Goal: Task Accomplishment & Management: Complete application form

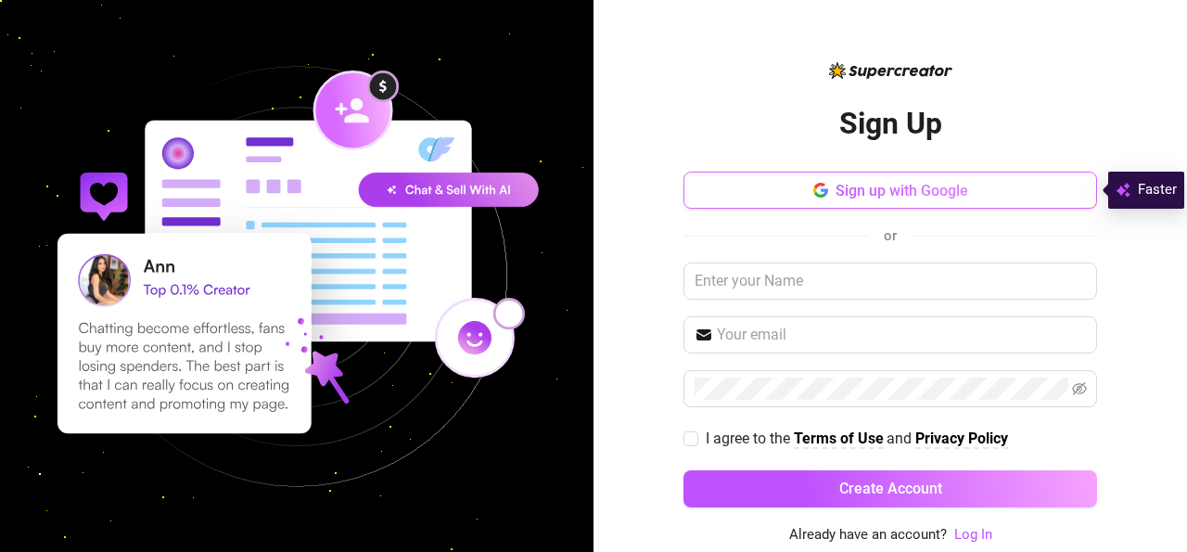
click at [824, 196] on icon "button" at bounding box center [820, 190] width 15 height 15
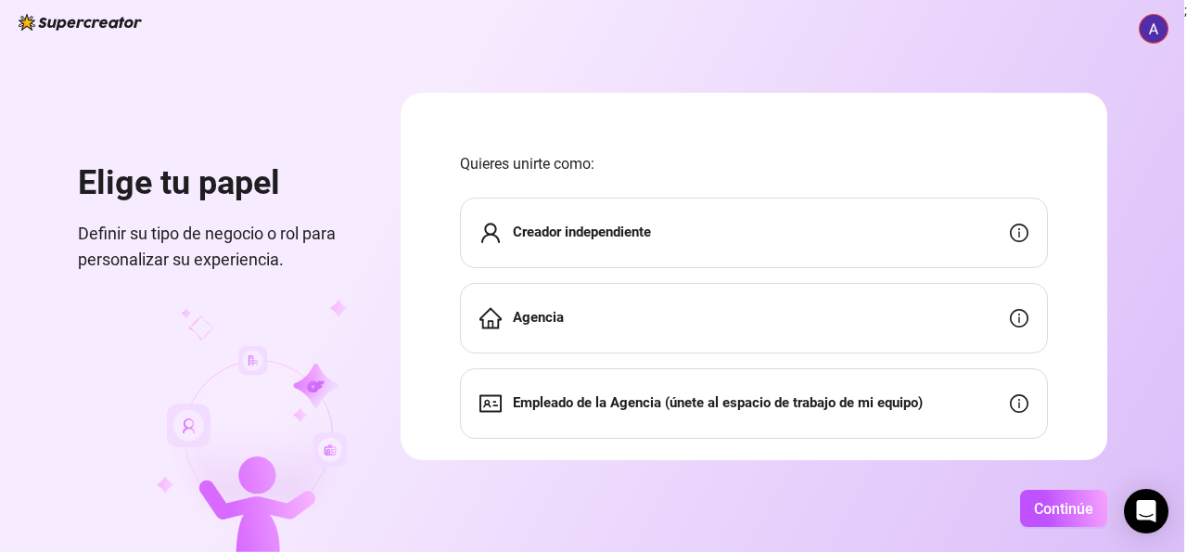
click at [971, 241] on div "Creador independiente" at bounding box center [754, 233] width 588 height 70
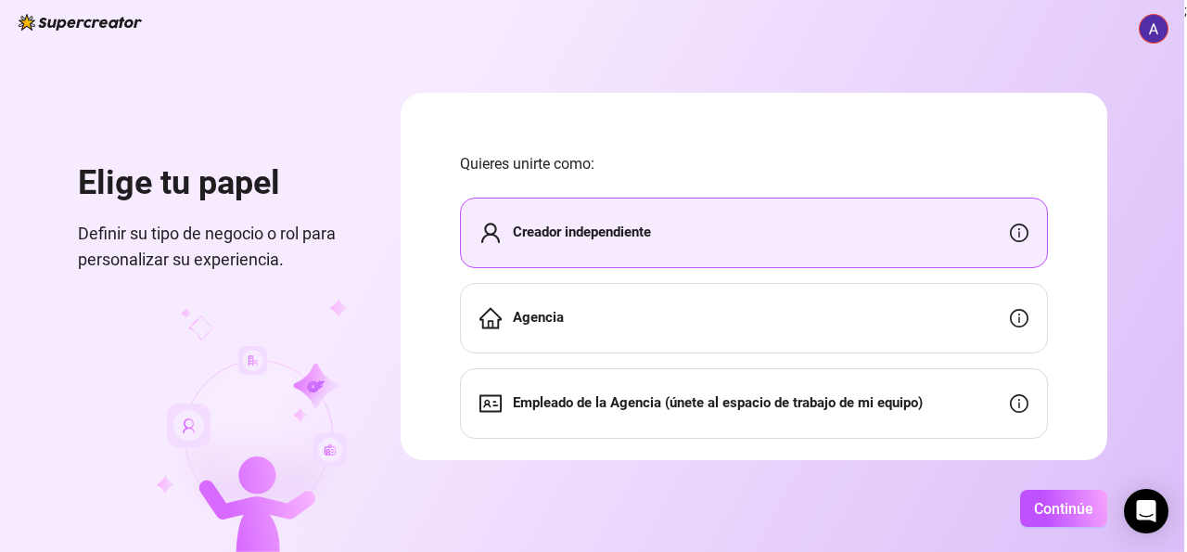
click at [971, 241] on div "Creador independiente" at bounding box center [754, 233] width 588 height 70
click at [1075, 496] on button "Continúe" at bounding box center [1063, 508] width 87 height 37
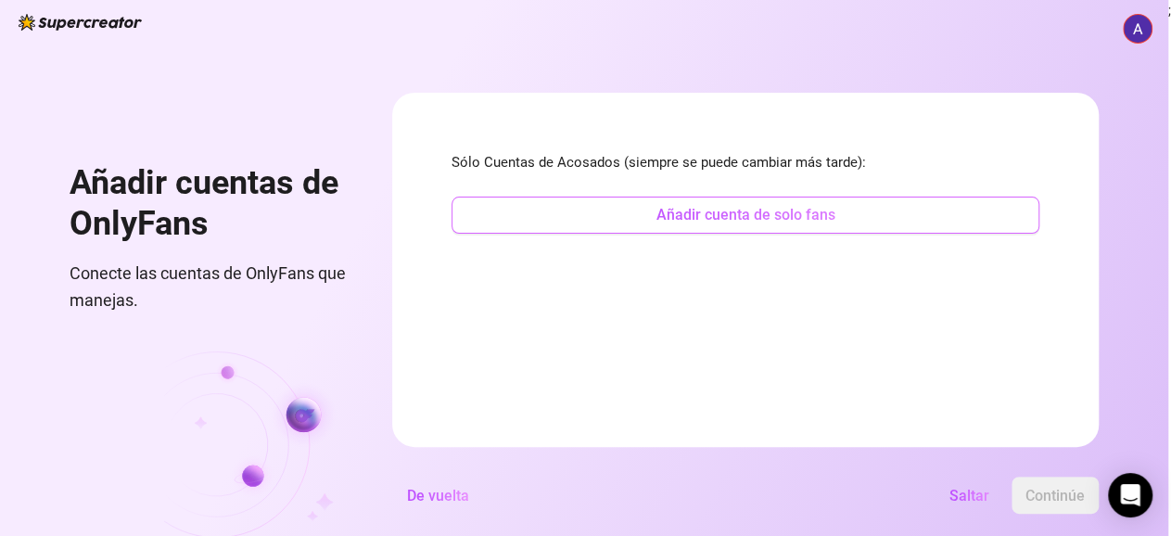
click at [1032, 220] on button "Añadir cuenta de solo fans" at bounding box center [746, 215] width 588 height 37
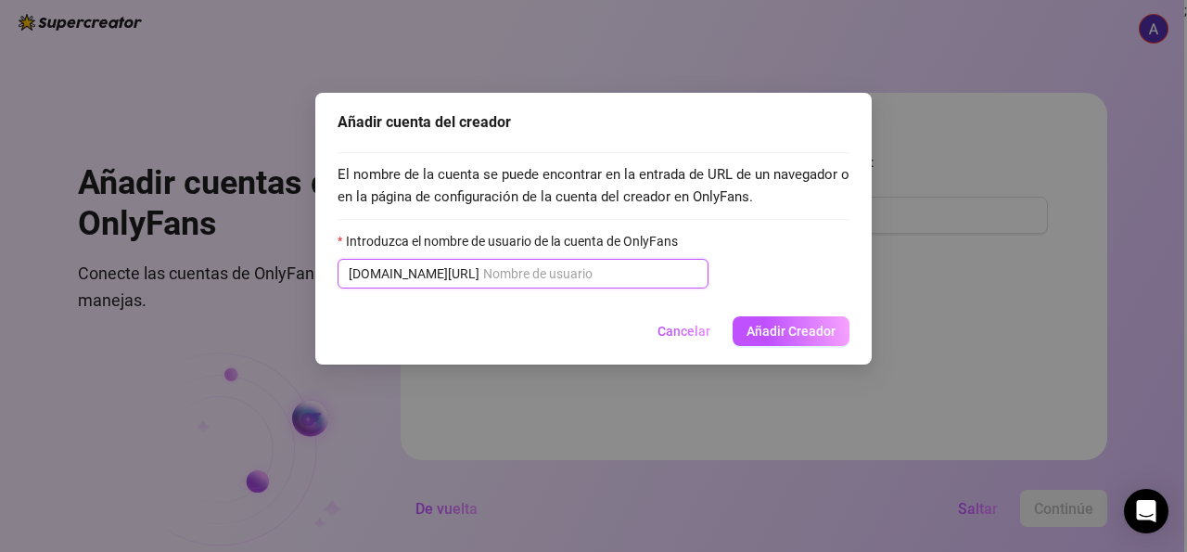
click at [587, 274] on input "Introduzca el nombre de usuario de la cuenta de OnlyFans" at bounding box center [590, 273] width 214 height 20
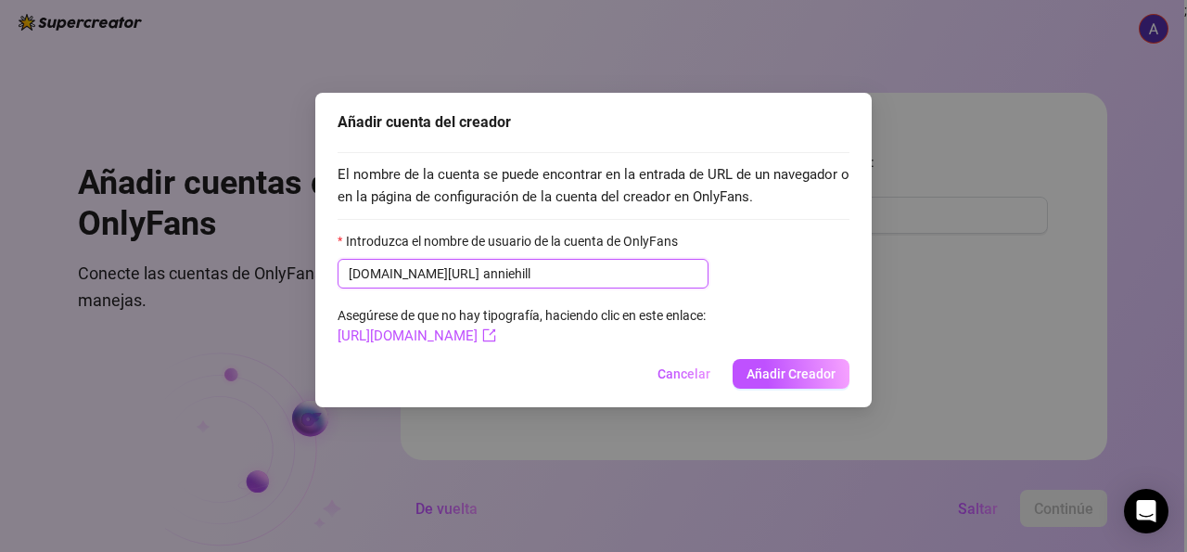
type input "anniehill"
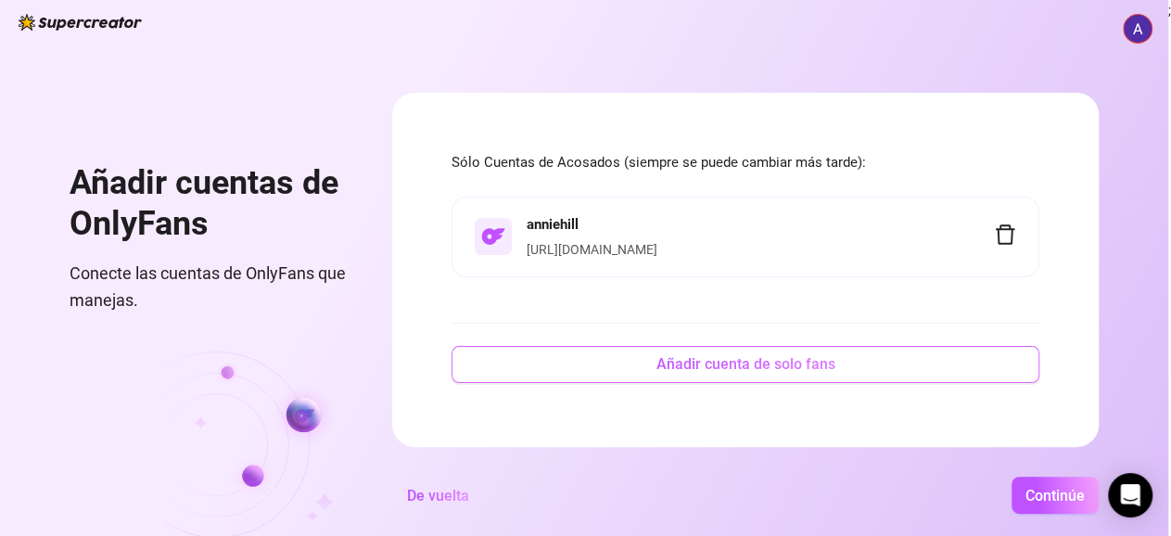
click at [832, 373] on span "Añadir cuenta de solo fans" at bounding box center [746, 364] width 179 height 18
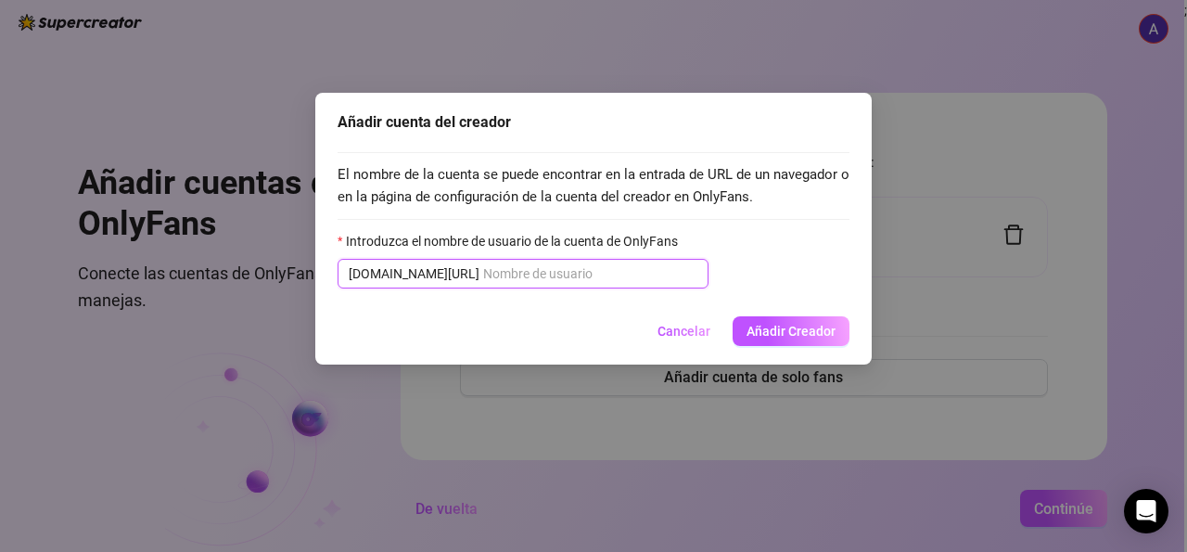
click at [531, 274] on input "Introduzca el nombre de usuario de la cuenta de OnlyFans" at bounding box center [590, 273] width 214 height 20
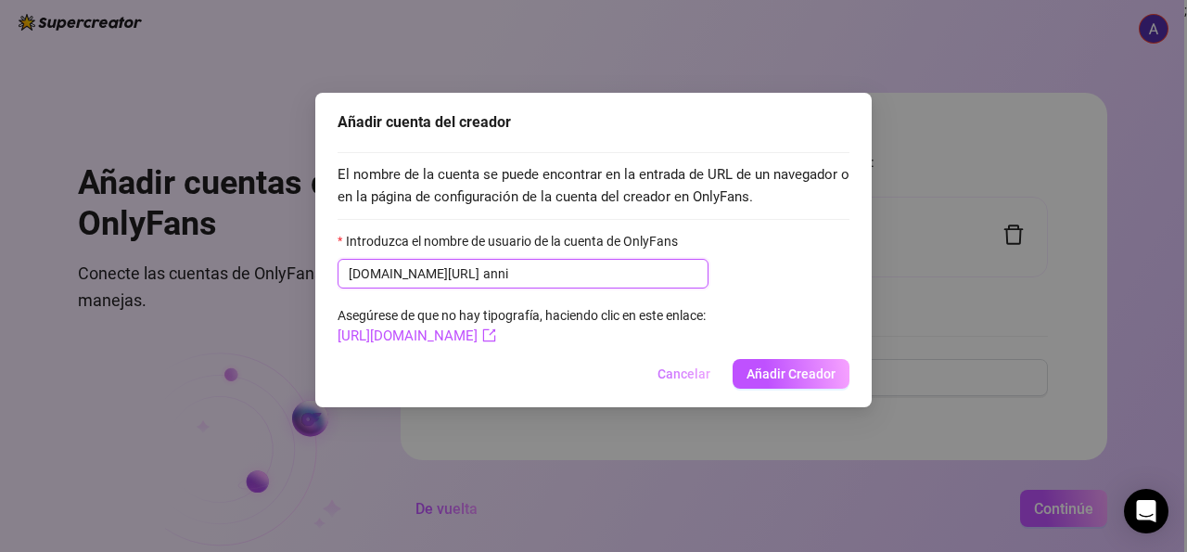
type input "anni"
click at [708, 361] on button "Cancelar" at bounding box center [684, 374] width 83 height 30
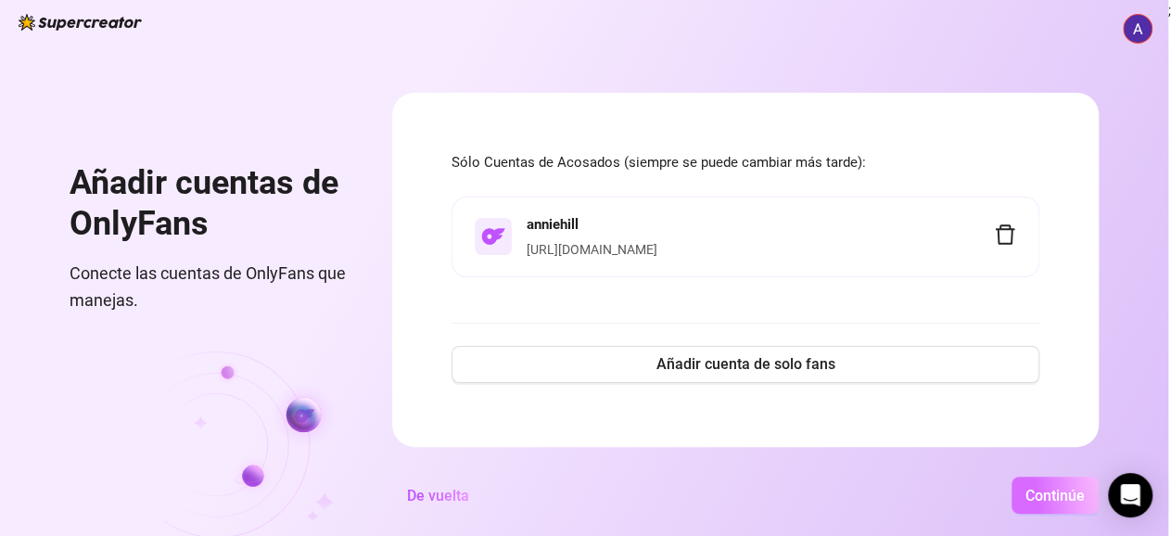
click at [1099, 514] on button "Continúe" at bounding box center [1055, 495] width 87 height 37
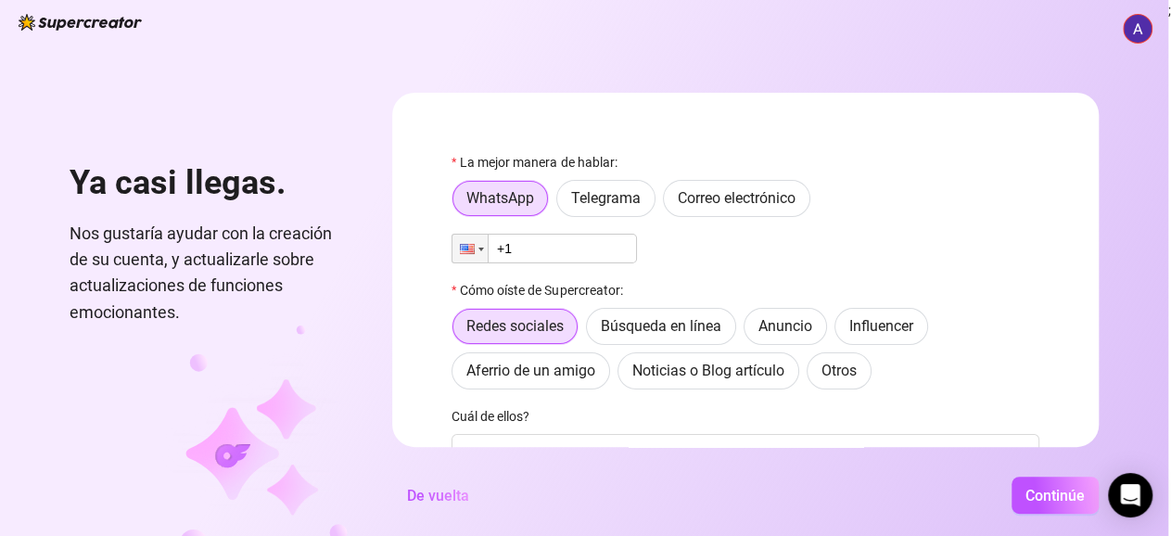
click at [624, 257] on input "+1" at bounding box center [544, 249] width 185 height 30
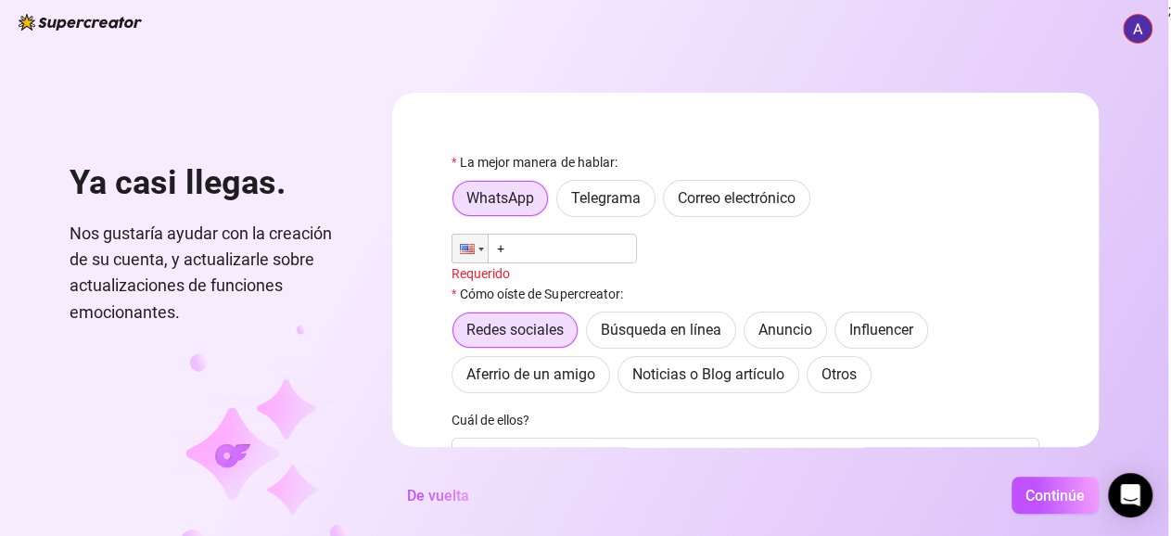
click at [609, 251] on input "+" at bounding box center [544, 249] width 185 height 30
click at [608, 247] on input "+" at bounding box center [544, 249] width 185 height 30
click at [534, 199] on span "WhatsApp" at bounding box center [500, 198] width 68 height 18
click at [458, 204] on input "WhatsApp" at bounding box center [458, 204] width 0 height 0
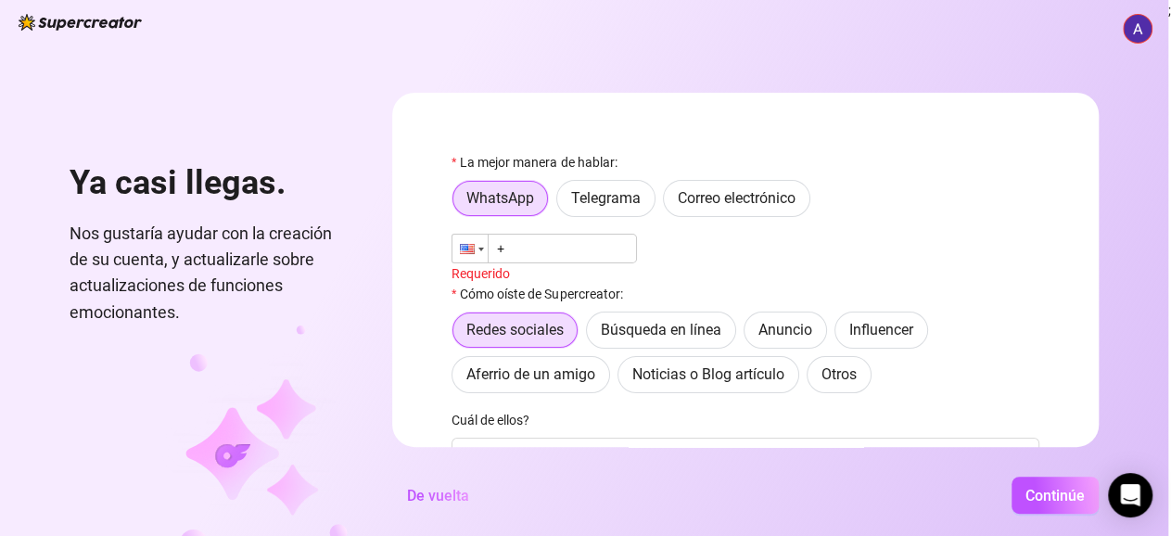
click at [488, 258] on div at bounding box center [470, 249] width 35 height 28
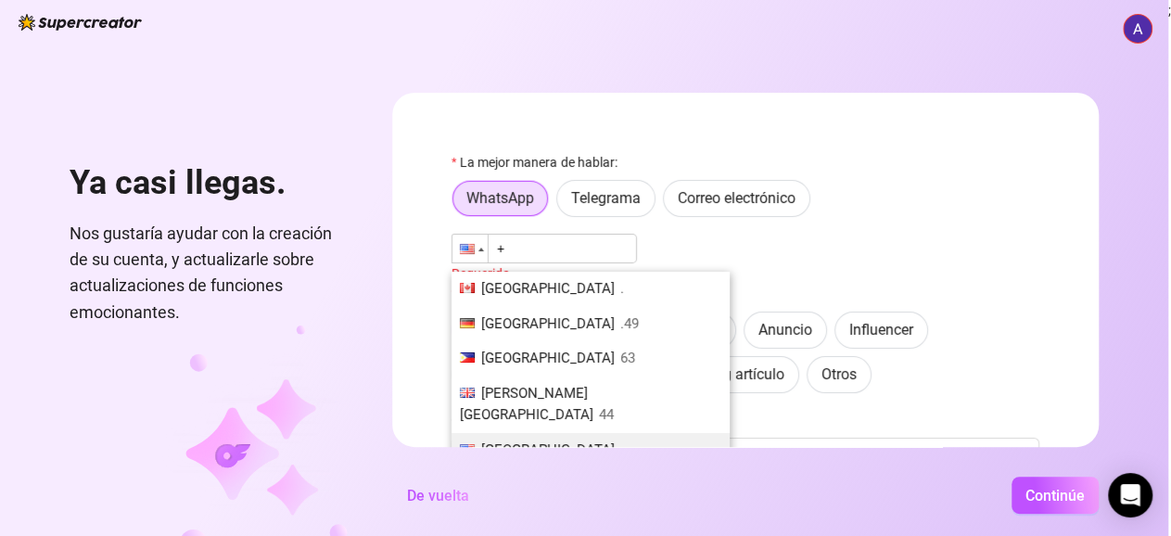
type input "+1"
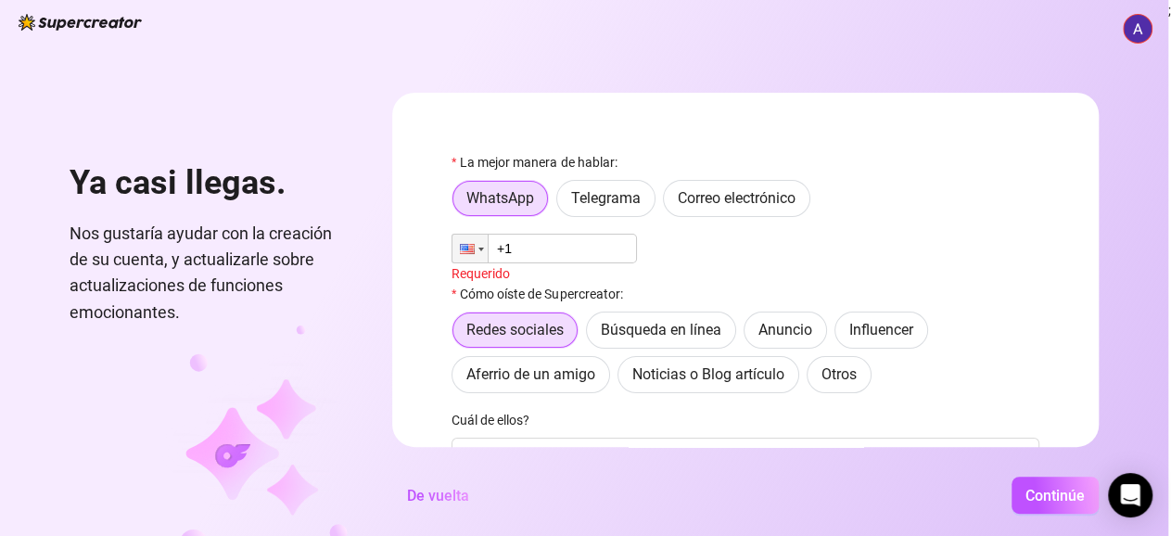
click at [586, 245] on input "+1" at bounding box center [544, 249] width 185 height 30
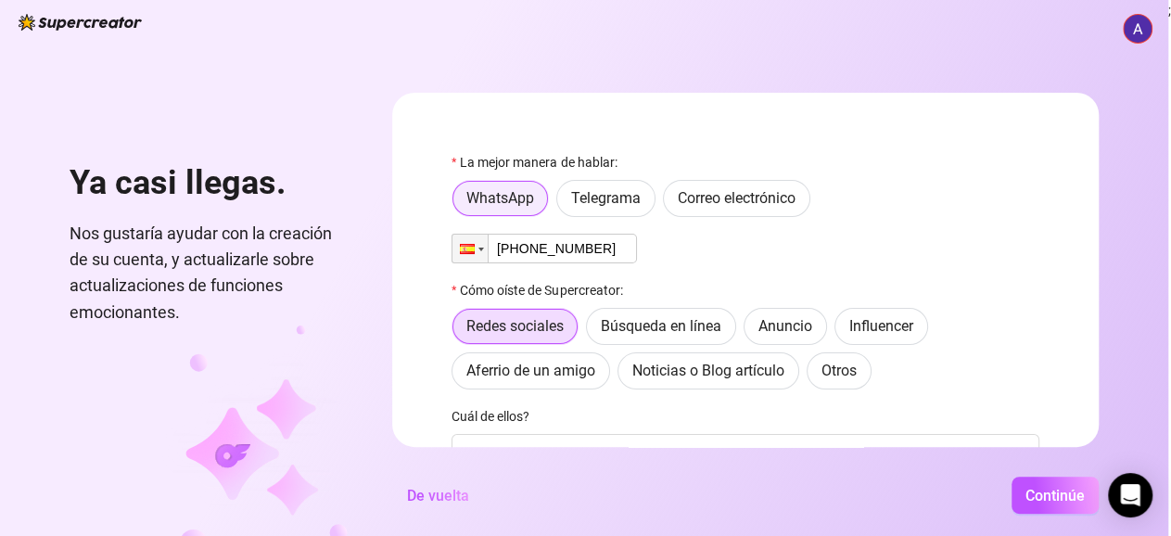
type input "[PHONE_NUMBER]"
click at [534, 203] on span "WhatsApp" at bounding box center [500, 198] width 68 height 18
click at [458, 204] on input "WhatsApp" at bounding box center [458, 204] width 0 height 0
click at [595, 379] on span "Aferrio de un amigo" at bounding box center [530, 371] width 129 height 18
click at [457, 376] on input "Aferrio de un amigo" at bounding box center [457, 376] width 0 height 0
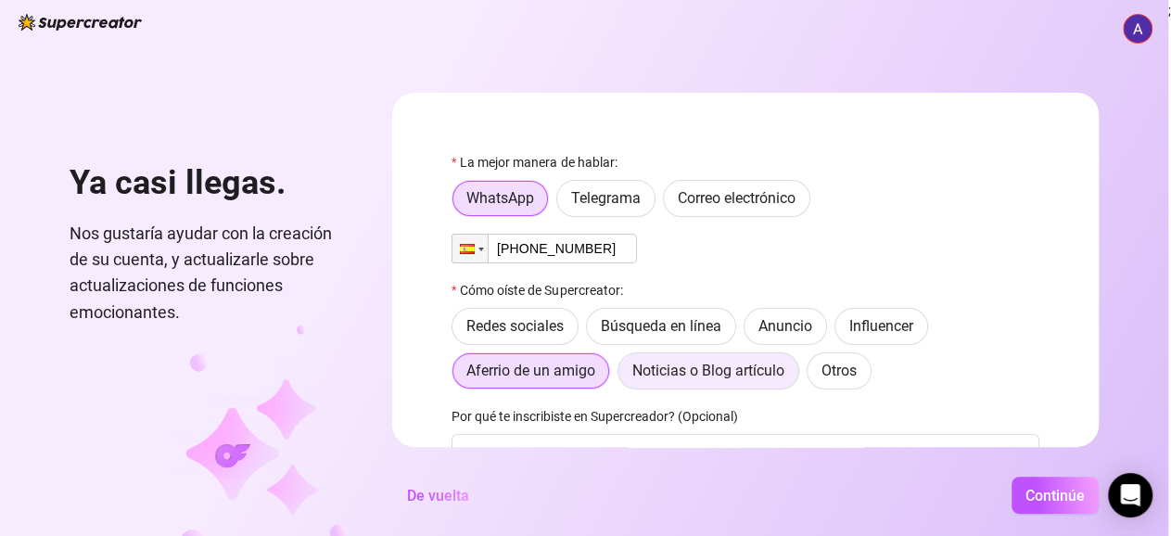
click at [696, 389] on label "Noticias o Blog artículo" at bounding box center [709, 370] width 182 height 37
click at [623, 376] on input "Noticias o Blog artículo" at bounding box center [623, 376] width 0 height 0
click at [812, 376] on input "Otros" at bounding box center [812, 376] width 0 height 0
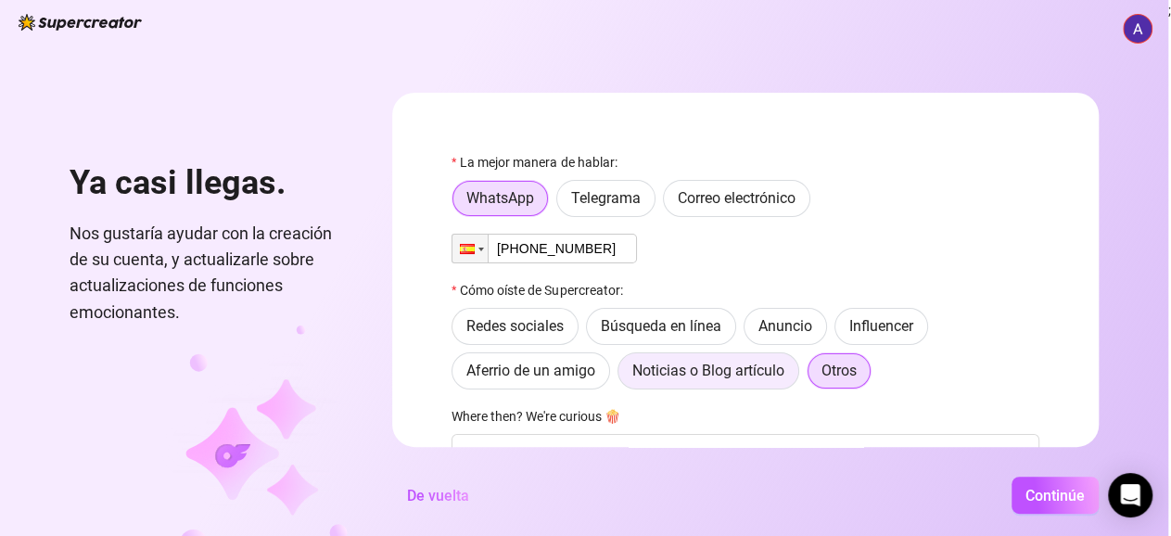
click at [457, 331] on input "Redes sociales" at bounding box center [457, 331] width 0 height 0
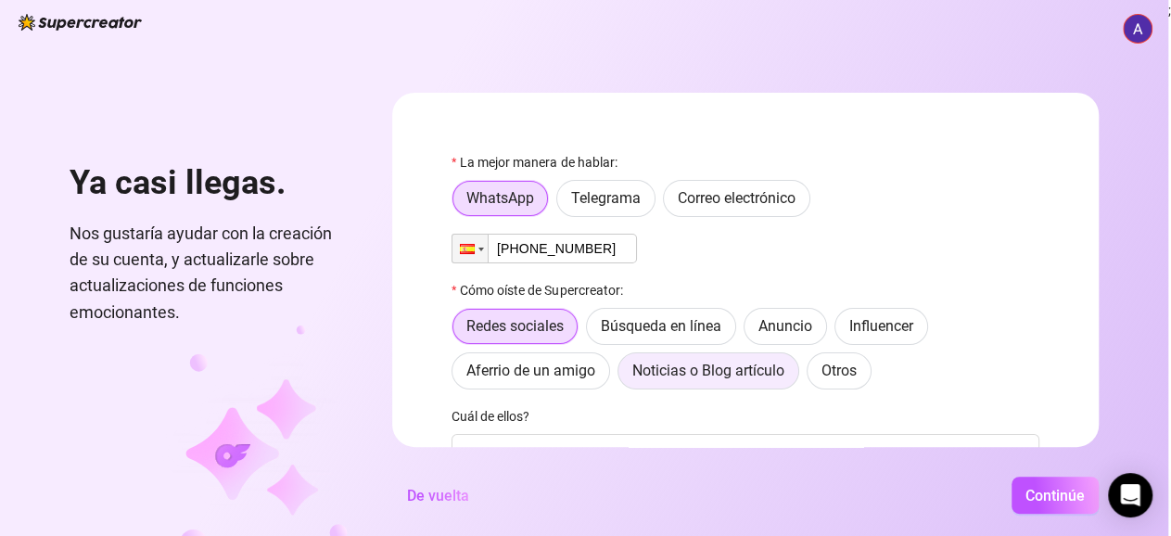
click at [812, 376] on input "Otros" at bounding box center [812, 376] width 0 height 0
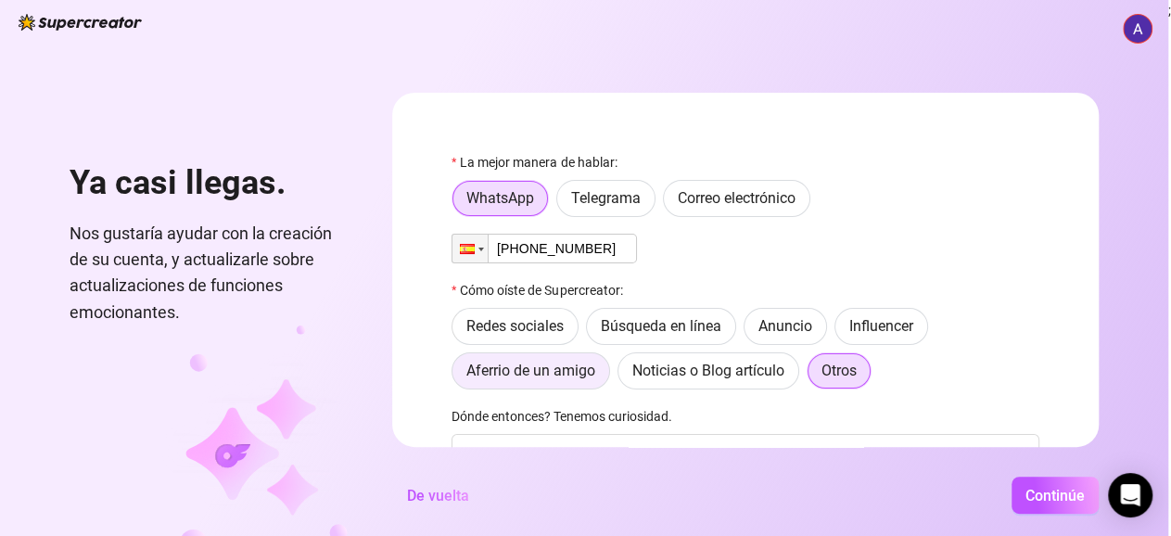
click at [595, 372] on span "Aferrio de un amigo" at bounding box center [530, 371] width 129 height 18
click at [457, 376] on input "Aferrio de un amigo" at bounding box center [457, 376] width 0 height 0
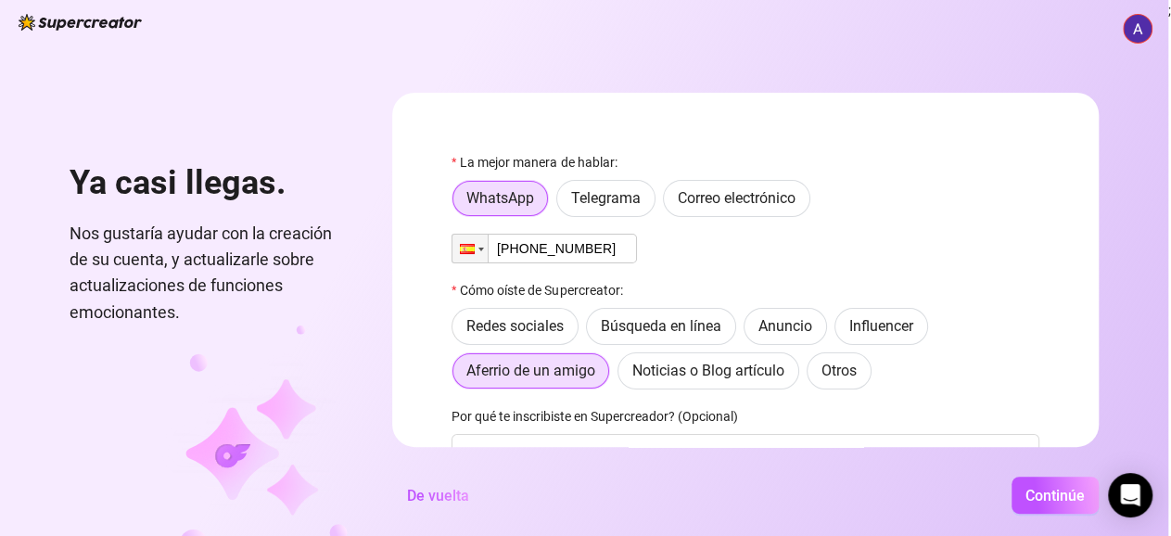
click at [1099, 167] on form "La mejor manera de hablar: WhatsApp Telegrama Correo electrónico Phone [PHONE_N…" at bounding box center [745, 270] width 707 height 354
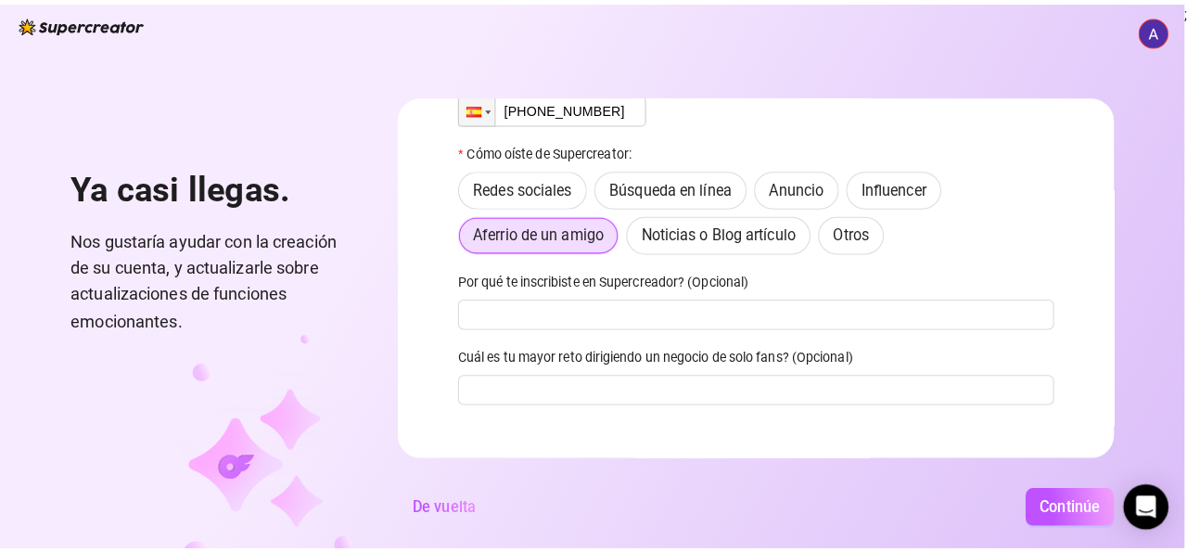
scroll to position [154, 0]
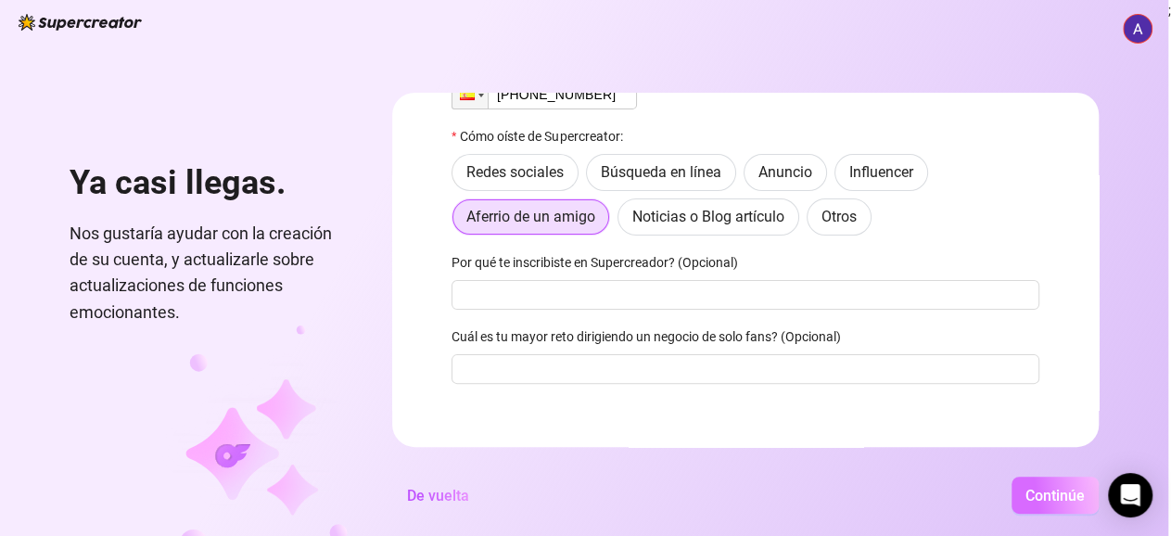
click at [1078, 504] on span "Continúe" at bounding box center [1055, 496] width 59 height 18
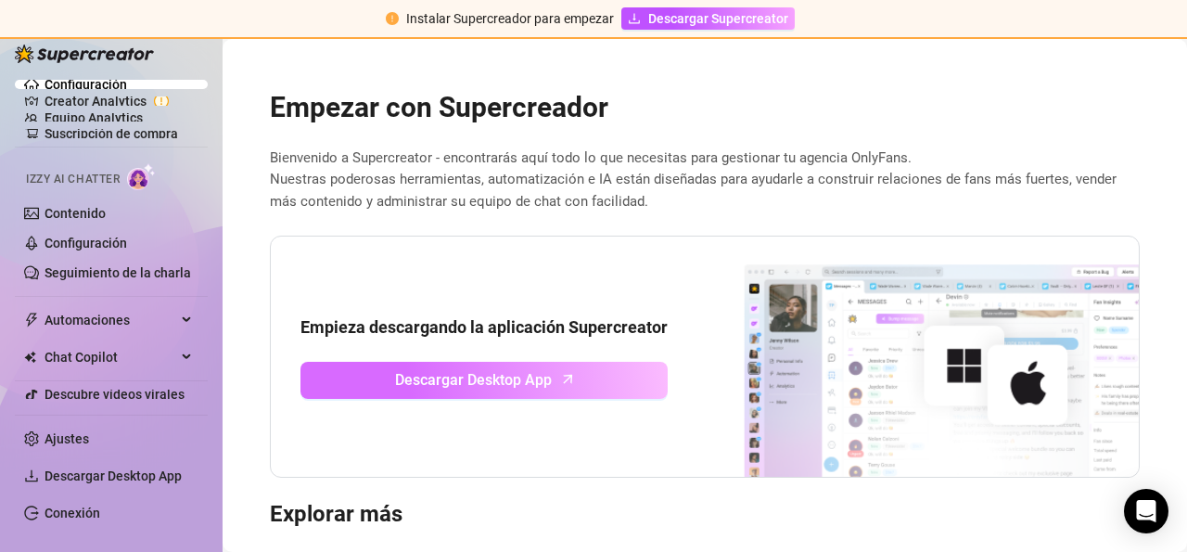
click at [507, 385] on span "Descargar Desktop App" at bounding box center [473, 379] width 157 height 23
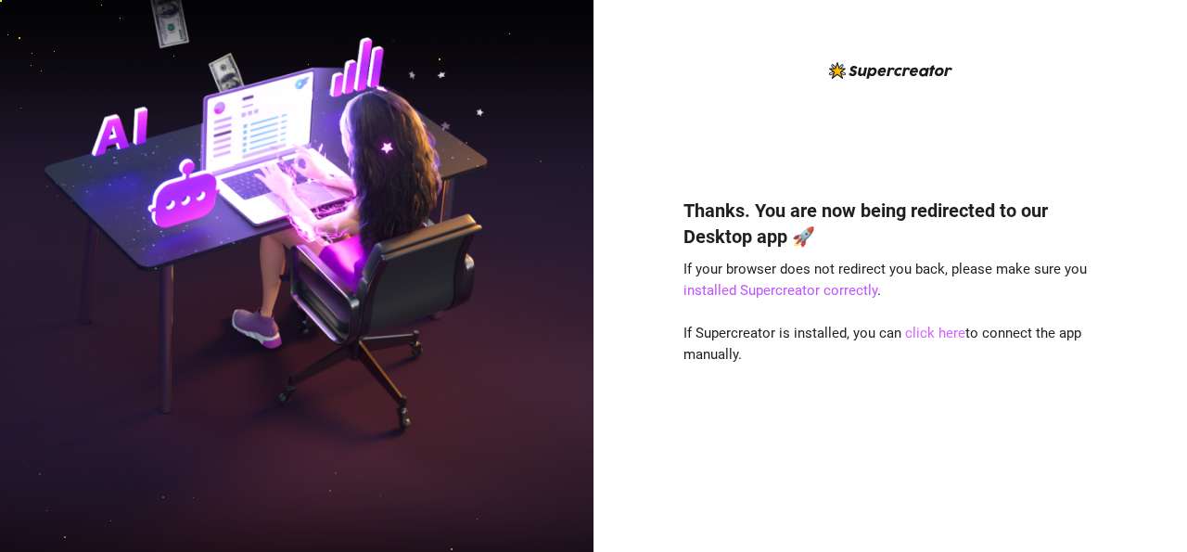
click at [924, 333] on link "click here" at bounding box center [935, 333] width 60 height 17
click at [938, 335] on link "click here" at bounding box center [935, 333] width 60 height 17
